Goal: Information Seeking & Learning: Learn about a topic

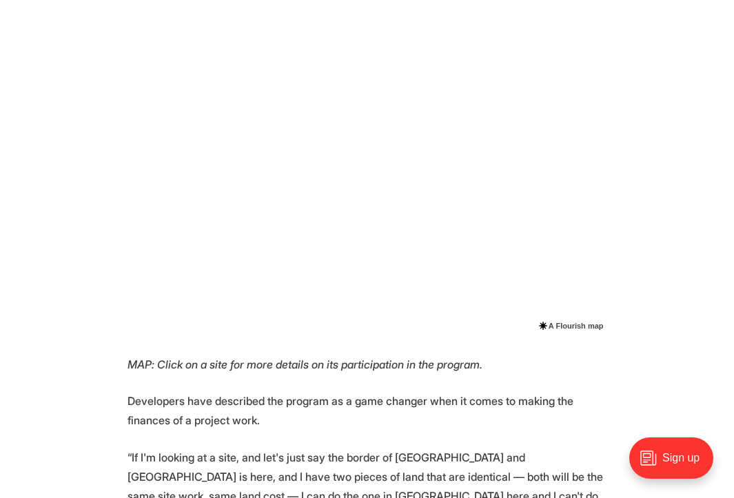
scroll to position [1172, 0]
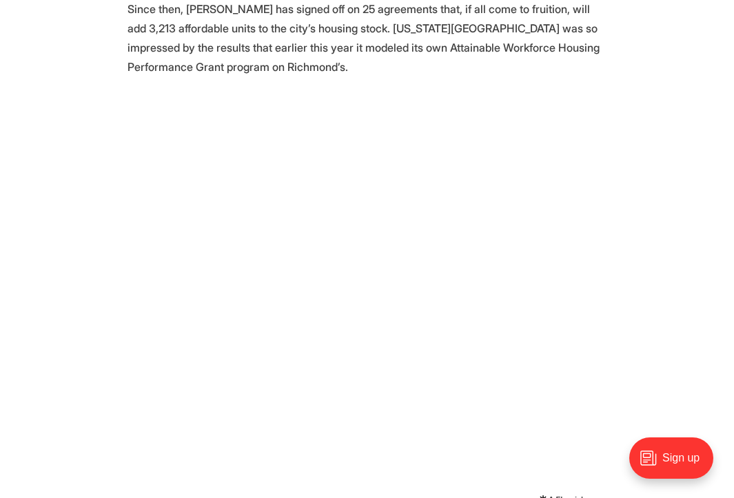
scroll to position [1310, 0]
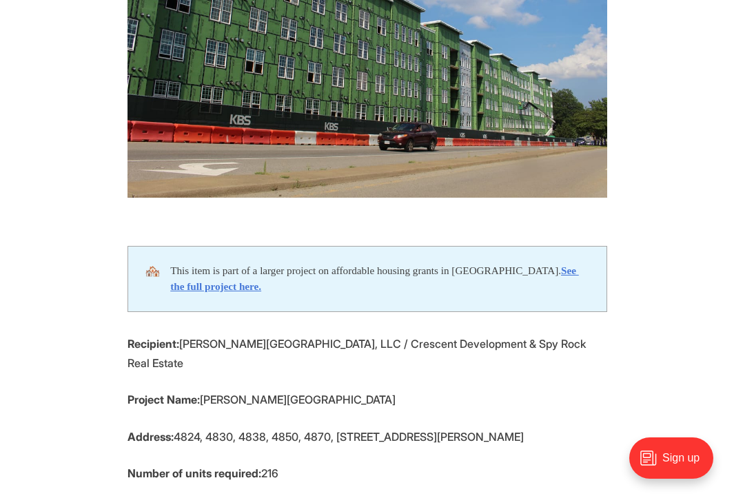
scroll to position [483, 0]
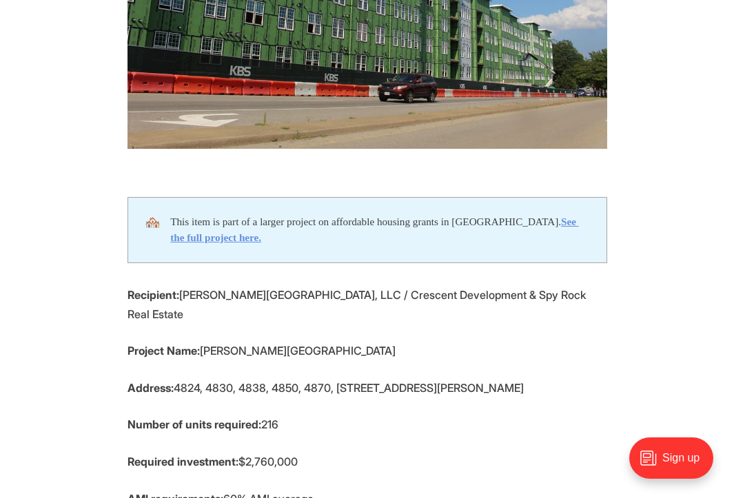
click at [249, 216] on strong "See the full project here." at bounding box center [374, 230] width 409 height 28
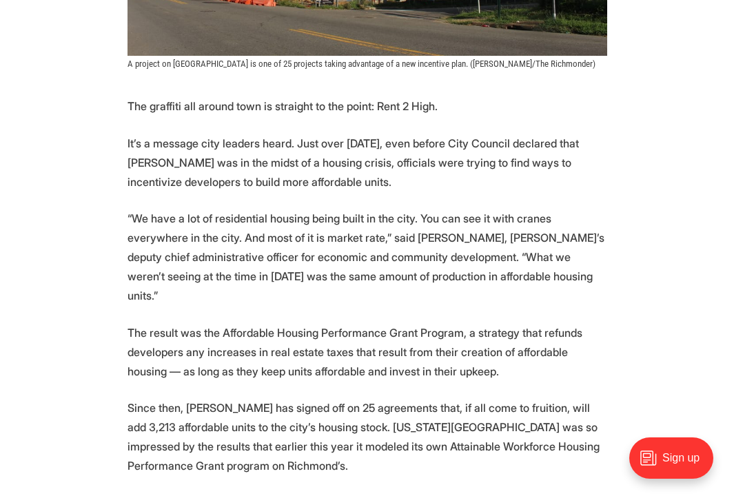
scroll to position [621, 0]
click at [535, 287] on p "“We have a lot of residential housing being built in the city. You can see it w…" at bounding box center [368, 258] width 480 height 97
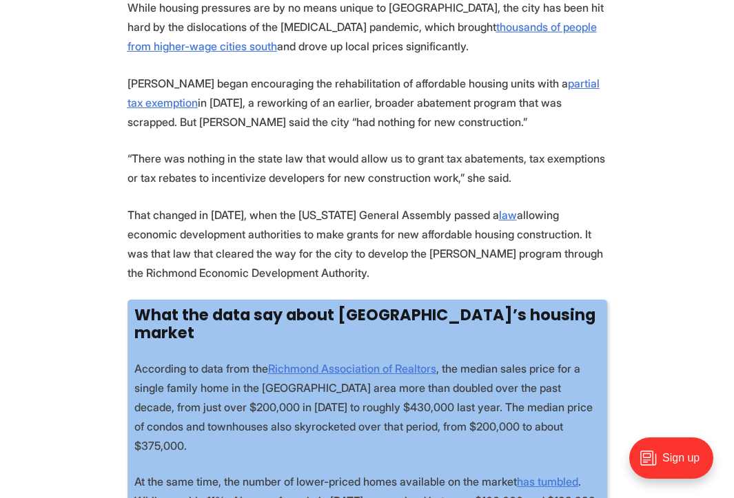
scroll to position [2068, 0]
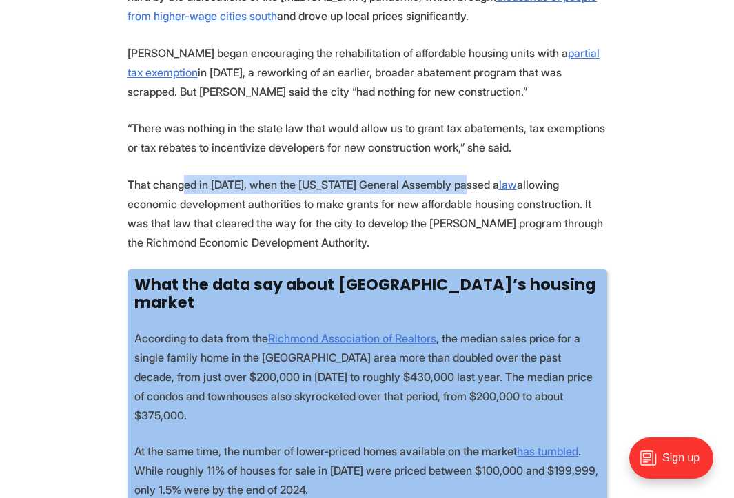
drag, startPoint x: 183, startPoint y: 145, endPoint x: 453, endPoint y: 144, distance: 270.3
click at [453, 175] on p "That changed in 2022, when the Virginia General Assembly passed a law allowing …" at bounding box center [368, 213] width 480 height 77
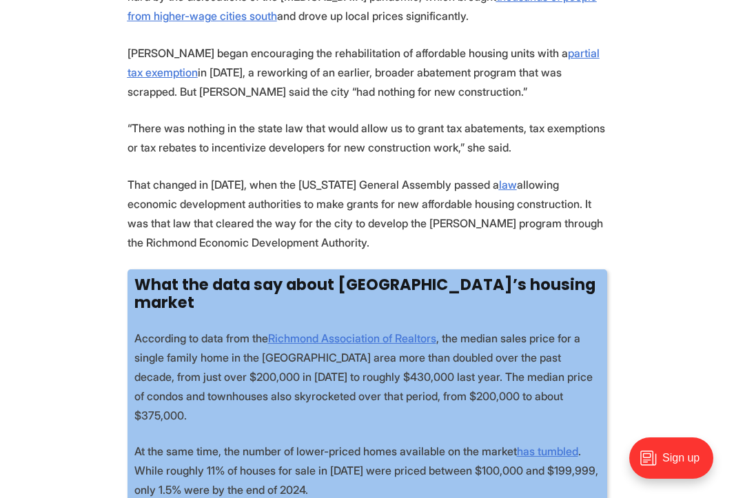
drag, startPoint x: 453, startPoint y: 144, endPoint x: 460, endPoint y: 154, distance: 11.9
click at [460, 175] on p "That changed in 2022, when the Virginia General Assembly passed a law allowing …" at bounding box center [368, 213] width 480 height 77
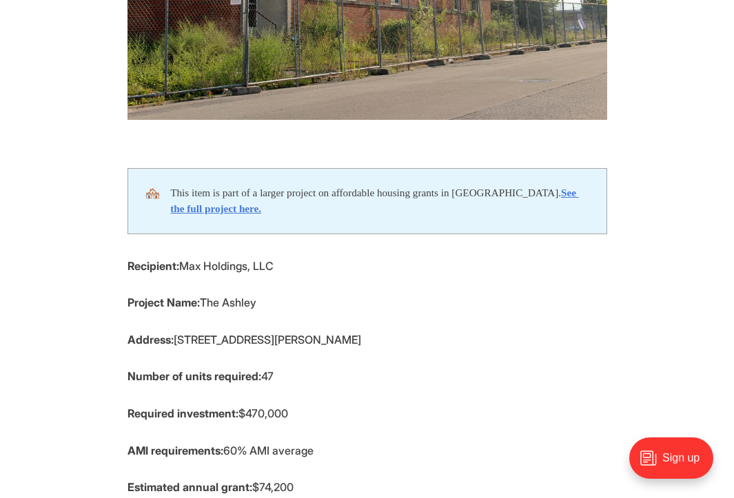
scroll to position [689, 0]
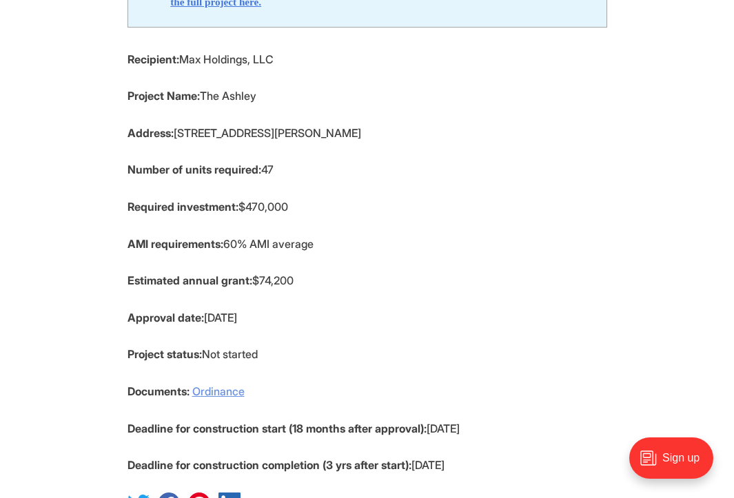
click at [228, 394] on link "Ordinance" at bounding box center [218, 392] width 52 height 14
click at [435, 197] on p "Required investment: $470,000" at bounding box center [368, 206] width 480 height 19
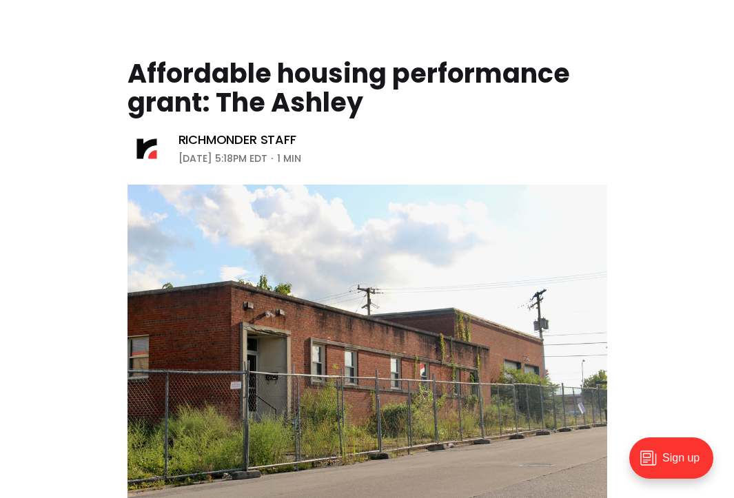
scroll to position [0, 0]
